Goal: Information Seeking & Learning: Find specific page/section

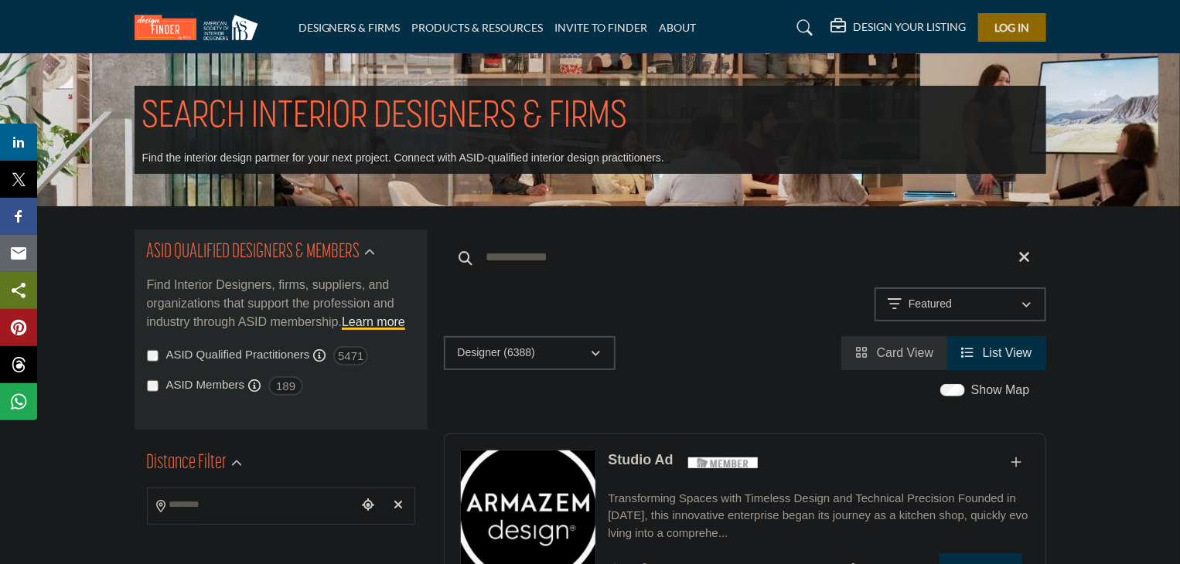
click at [523, 251] on input "Search Keyword" at bounding box center [745, 257] width 602 height 37
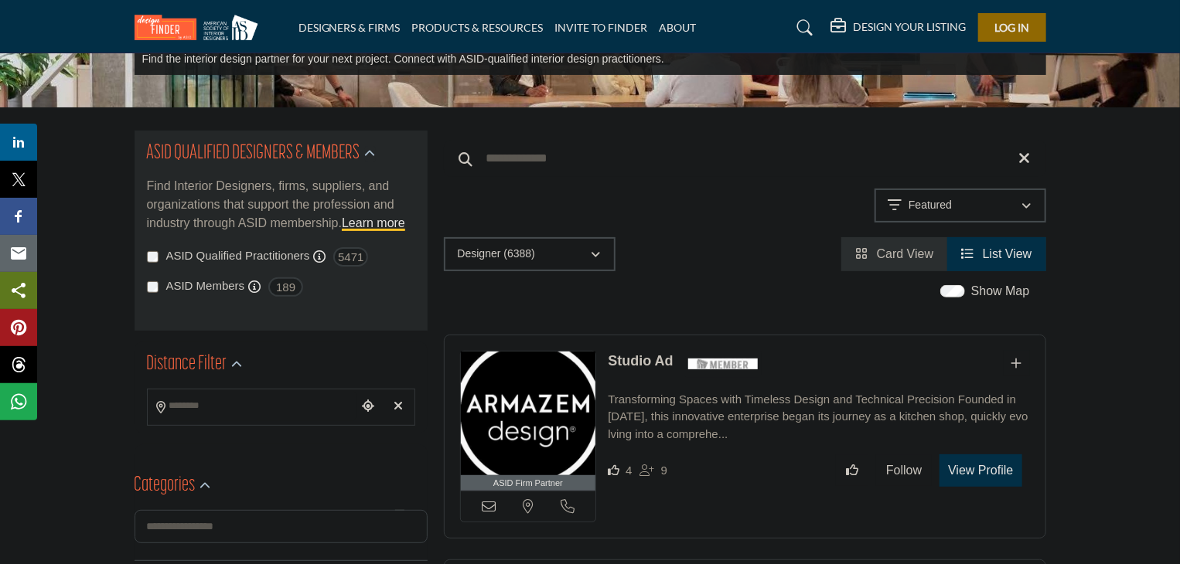
scroll to position [155, 0]
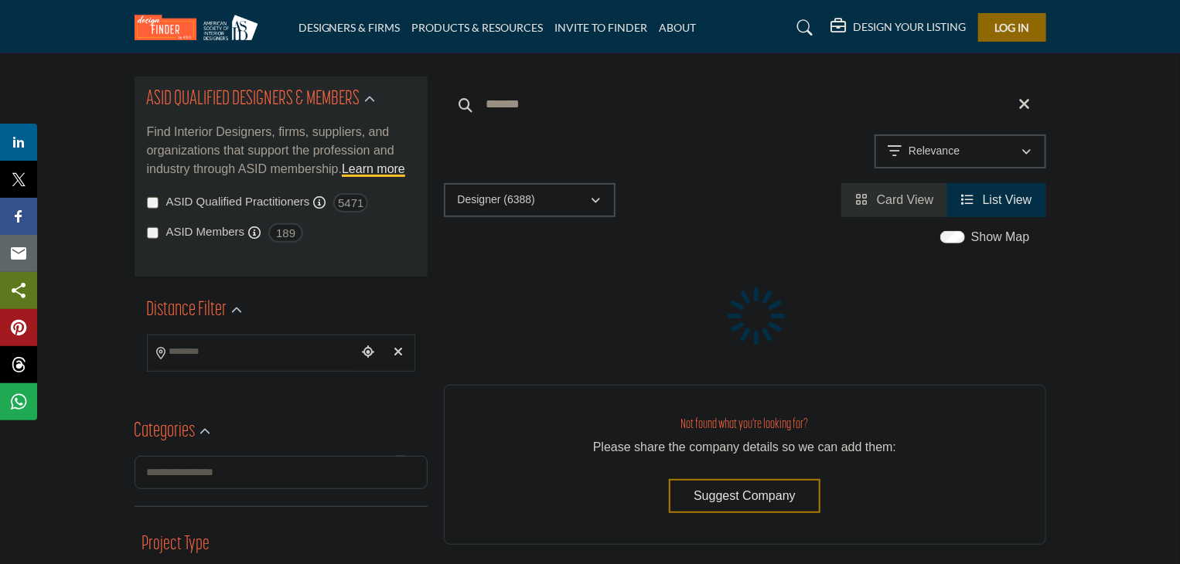
scroll to position [148, 0]
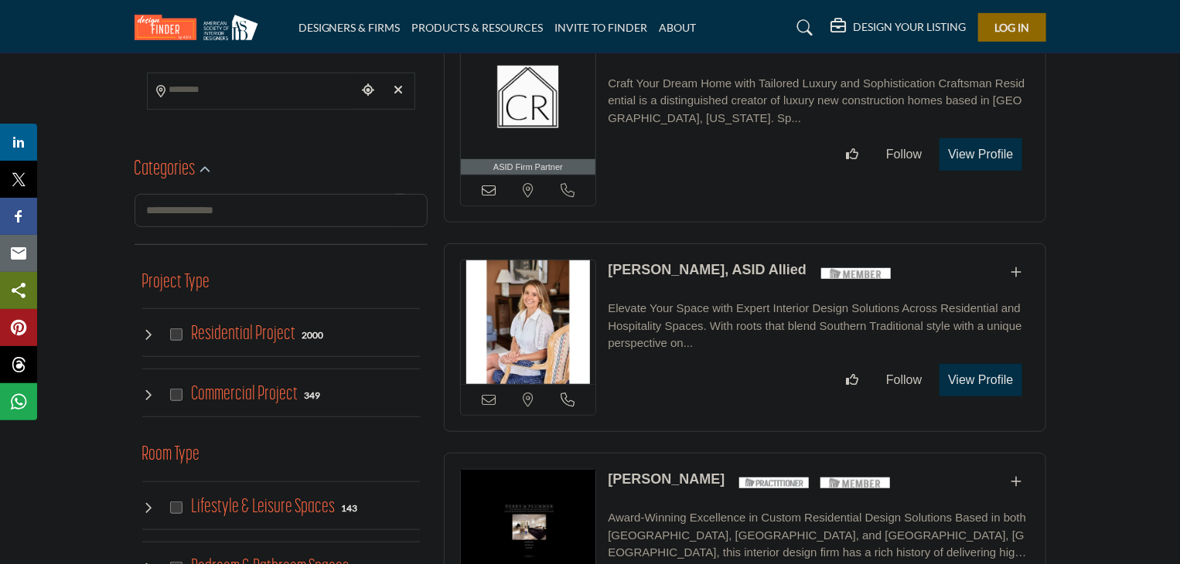
scroll to position [464, 0]
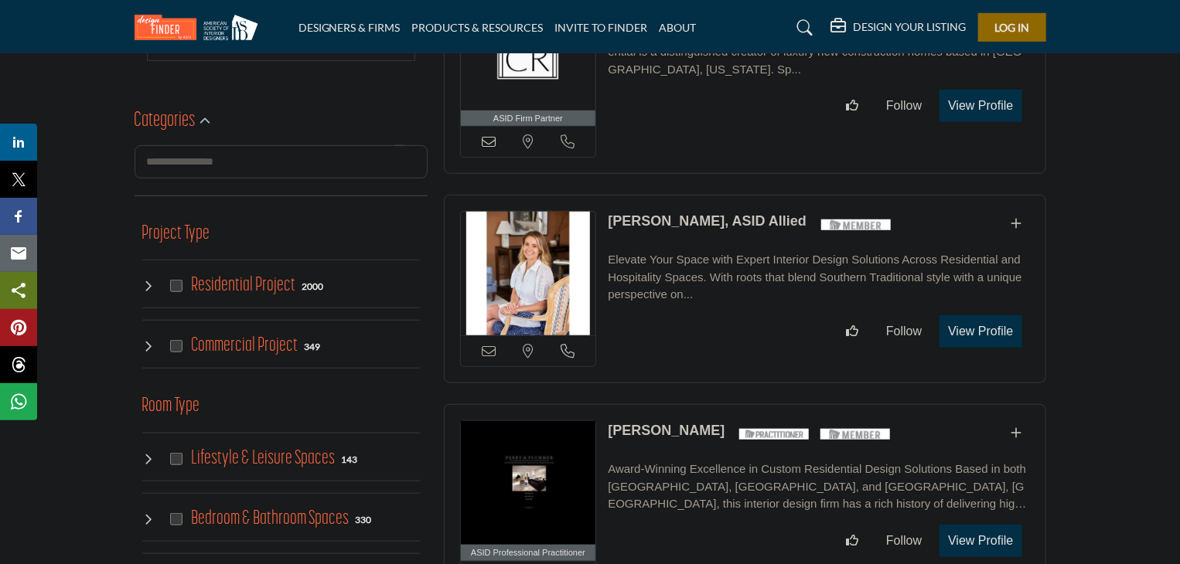
type input "**********"
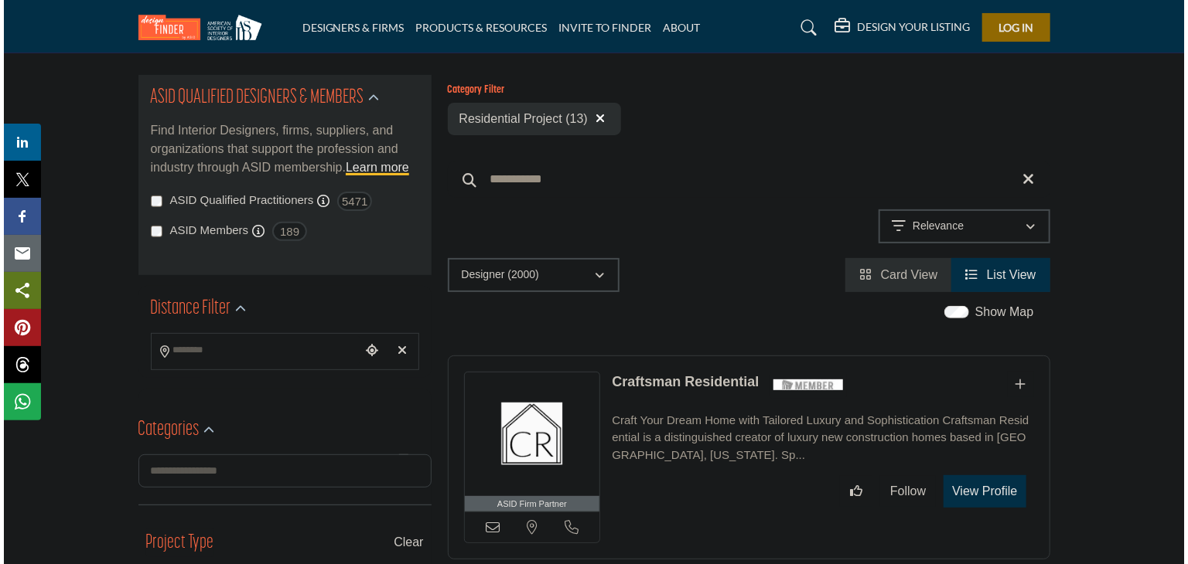
scroll to position [155, 0]
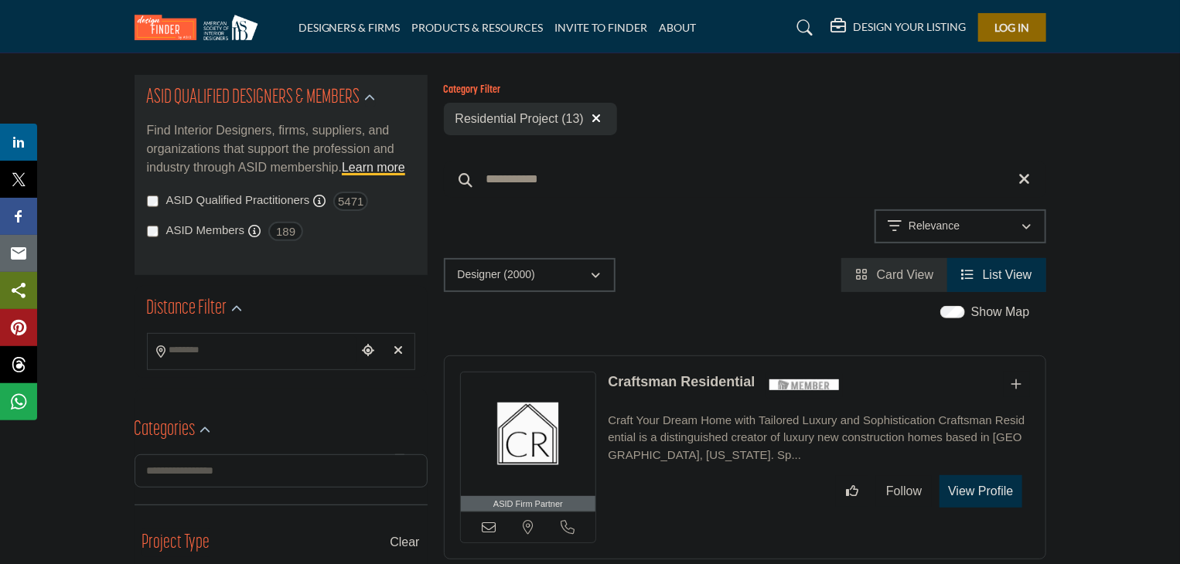
click at [987, 505] on button "View Profile" at bounding box center [980, 491] width 82 height 32
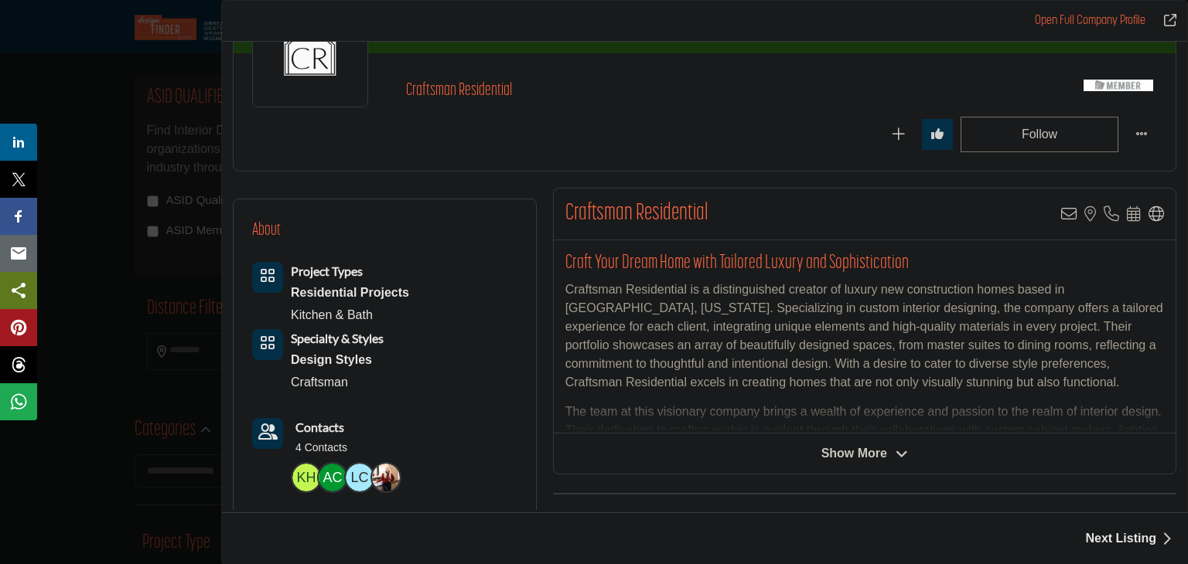
click at [862, 470] on div "Craftsman Residential View email address of this listing Sorry, but we don't ha…" at bounding box center [864, 331] width 623 height 287
drag, startPoint x: 842, startPoint y: 451, endPoint x: 821, endPoint y: 432, distance: 27.9
click at [841, 450] on span "Show More" at bounding box center [854, 454] width 66 height 19
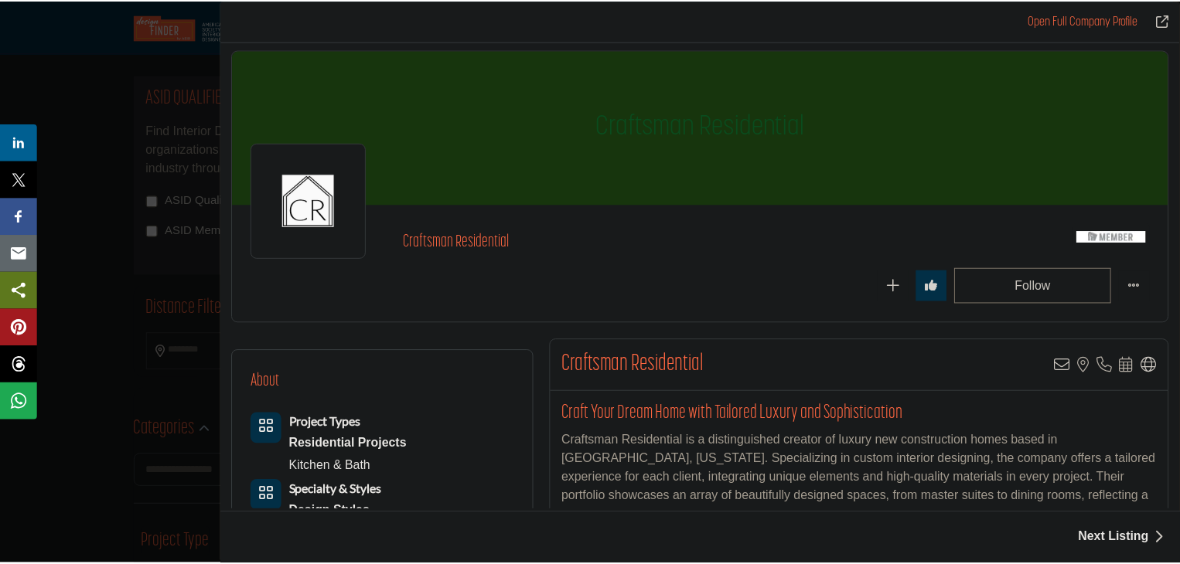
scroll to position [0, 0]
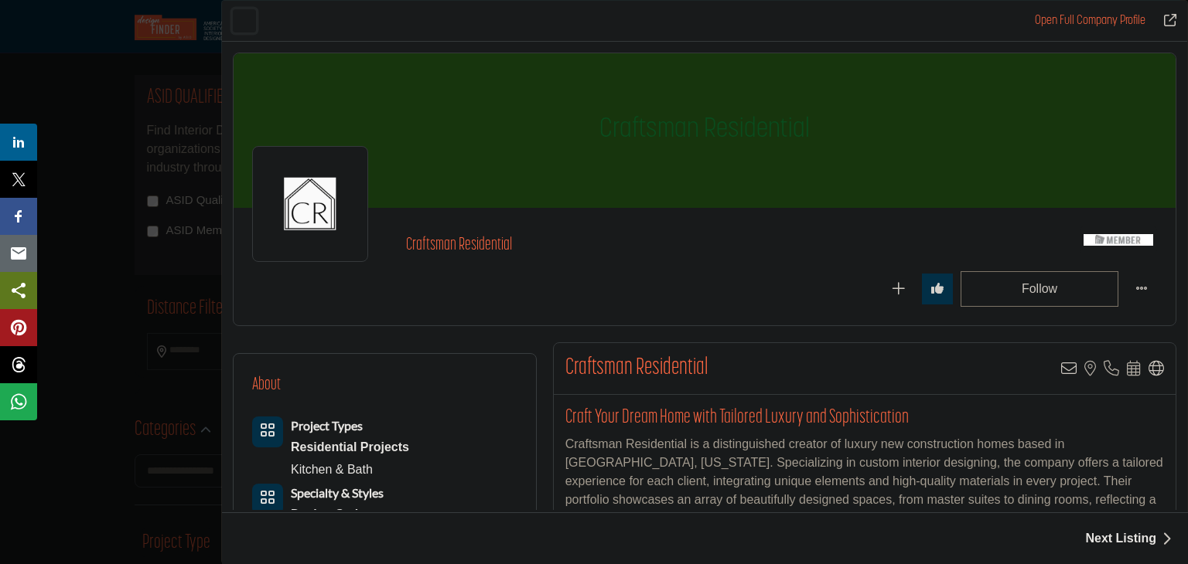
click at [250, 21] on button "Close" at bounding box center [244, 20] width 23 height 23
